Goal: Navigation & Orientation: Find specific page/section

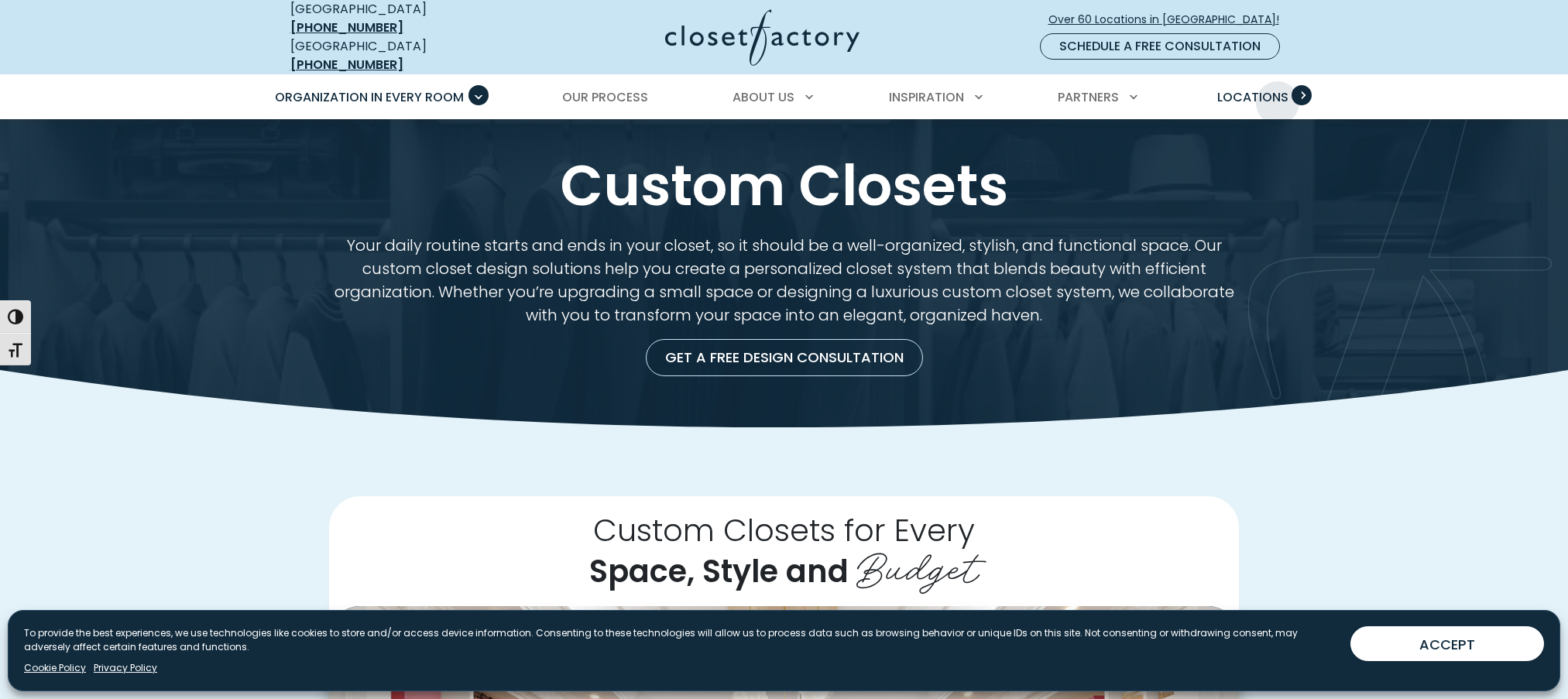
click at [1278, 91] on span "Locations" at bounding box center [1253, 96] width 71 height 18
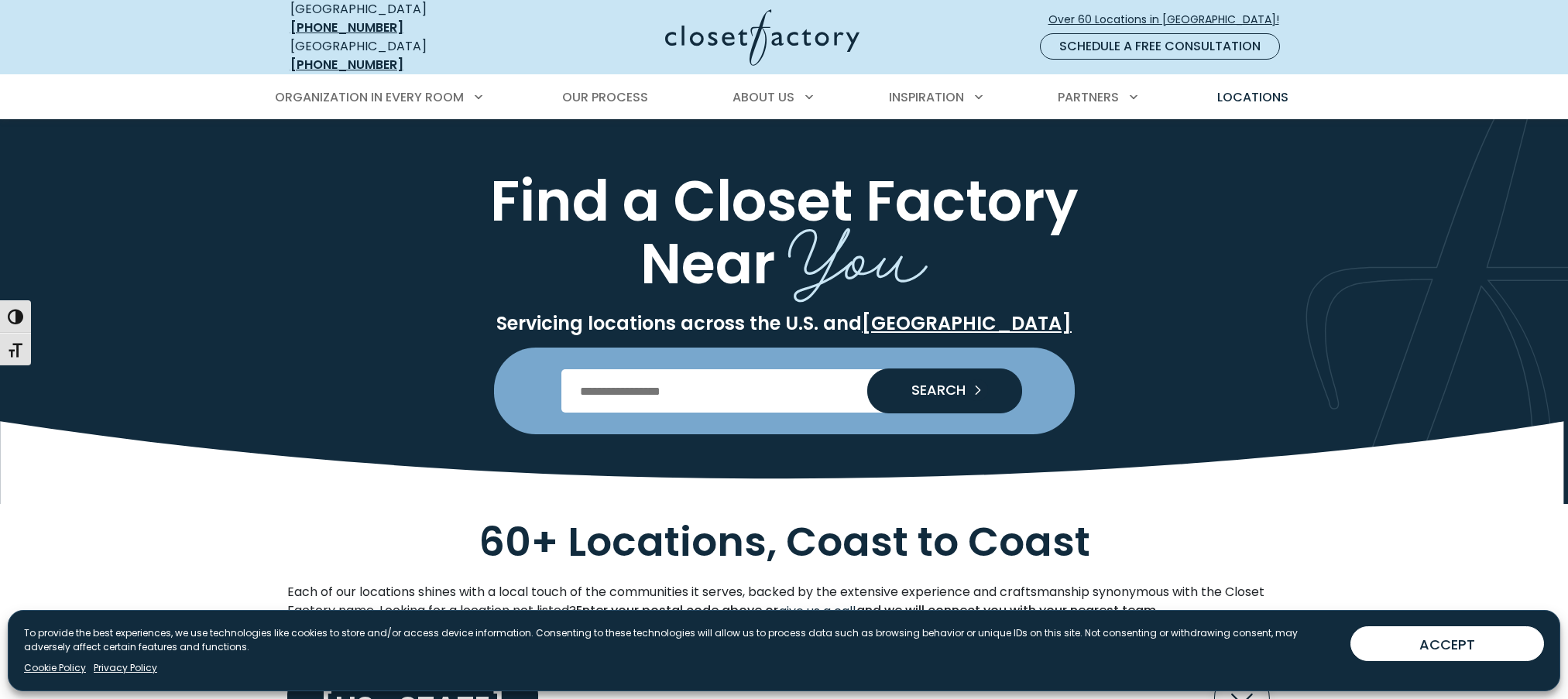
click at [735, 379] on input "Enter Postal Code" at bounding box center [784, 390] width 445 height 43
type input "*****"
click at [975, 390] on icon "Search our Nationwide Locations" at bounding box center [981, 390] width 22 height 22
